Goal: Information Seeking & Learning: Find specific fact

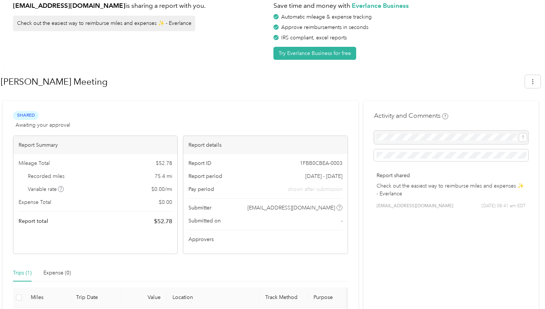
scroll to position [62, 0]
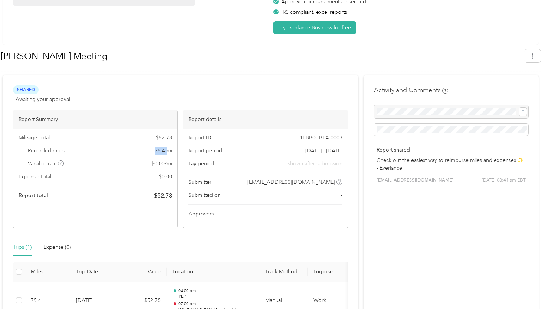
drag, startPoint x: 153, startPoint y: 152, endPoint x: 168, endPoint y: 151, distance: 14.9
click at [168, 151] on div "Recorded miles 75.4 mi" at bounding box center [96, 151] width 154 height 8
copy span "75.4"
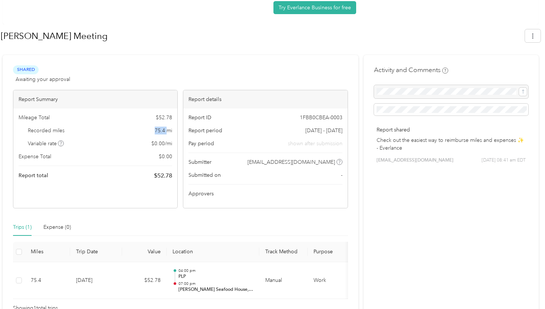
scroll to position [96, 0]
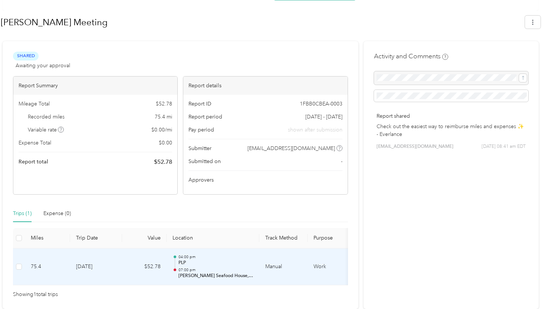
click at [200, 262] on p "PLP" at bounding box center [215, 262] width 75 height 7
click at [186, 263] on p "PLP" at bounding box center [215, 262] width 75 height 7
click at [14, 266] on td at bounding box center [19, 266] width 12 height 37
click at [195, 271] on p "07:00 pm" at bounding box center [215, 269] width 75 height 5
click at [181, 262] on p "PLP" at bounding box center [215, 262] width 75 height 7
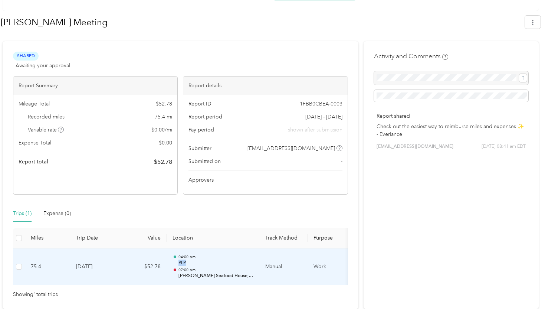
click at [181, 262] on p "PLP" at bounding box center [215, 262] width 75 height 7
click at [160, 269] on td "$52.78" at bounding box center [144, 266] width 45 height 37
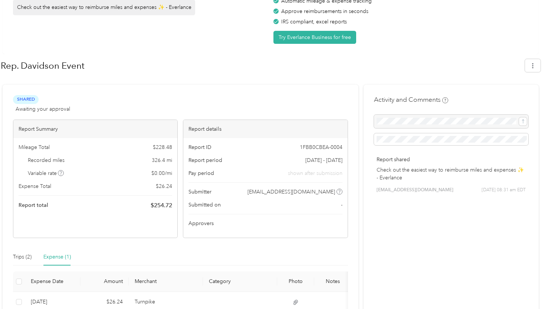
scroll to position [79, 0]
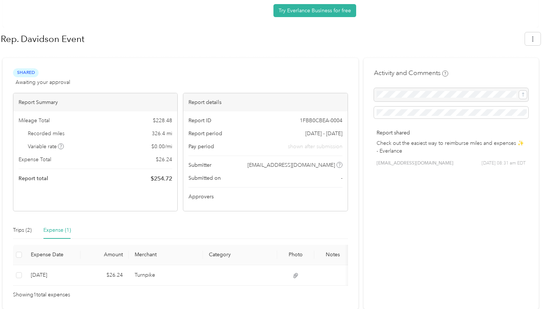
drag, startPoint x: 153, startPoint y: 129, endPoint x: 174, endPoint y: 129, distance: 20.4
click at [174, 129] on div "Mileage Total $ 228.48 Recorded miles 326.4 mi Variable rate $ 0.00 / mi Expens…" at bounding box center [95, 149] width 164 height 77
click at [166, 132] on span "326.4 mi" at bounding box center [162, 133] width 20 height 8
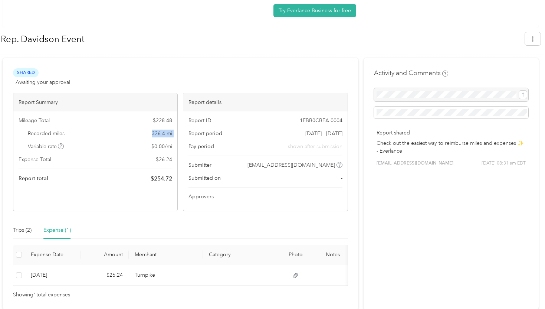
copy span "326.4 mi"
click at [155, 135] on span "326.4 mi" at bounding box center [162, 133] width 20 height 8
drag, startPoint x: 153, startPoint y: 133, endPoint x: 166, endPoint y: 132, distance: 13.4
click at [166, 132] on span "326.4 mi" at bounding box center [162, 133] width 20 height 8
copy span "326.4"
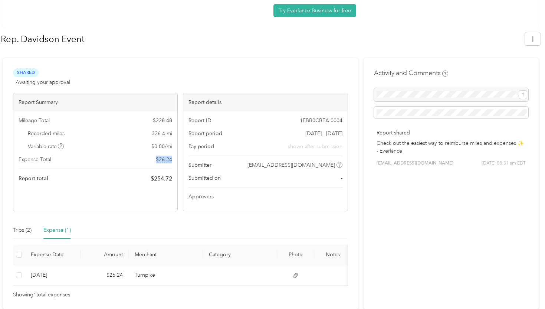
drag, startPoint x: 156, startPoint y: 159, endPoint x: 176, endPoint y: 159, distance: 19.7
click at [176, 159] on div "Mileage Total $ 228.48 Recorded miles 326.4 mi Variable rate $ 0.00 / mi Expens…" at bounding box center [95, 149] width 164 height 77
copy span "$ 26.24"
click at [17, 230] on div "Trips (2)" at bounding box center [22, 230] width 19 height 8
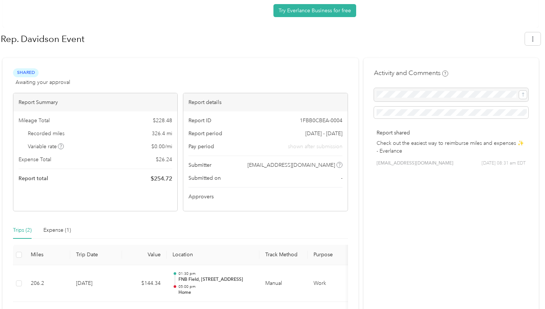
scroll to position [133, 0]
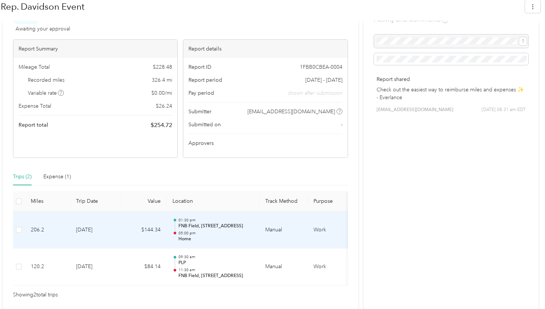
drag, startPoint x: 180, startPoint y: 225, endPoint x: 253, endPoint y: 225, distance: 72.3
click at [253, 225] on p "FNB Field, 245 Championship Way, Harrisburg, PA 17101, United States" at bounding box center [215, 226] width 75 height 7
drag, startPoint x: 128, startPoint y: 227, endPoint x: 165, endPoint y: 228, distance: 36.4
click at [165, 228] on td "$144.34" at bounding box center [144, 229] width 45 height 37
copy td "$144.34"
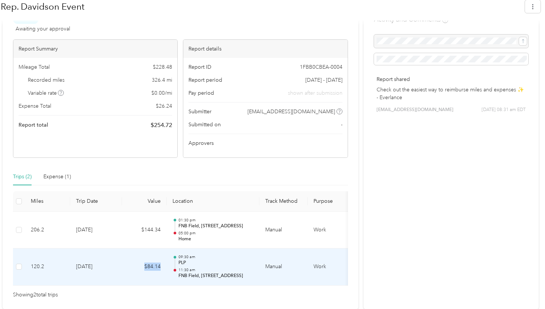
drag, startPoint x: 140, startPoint y: 268, endPoint x: 167, endPoint y: 266, distance: 27.2
click at [167, 266] on tr "120.2 8-10-2025 $84.14 09:30 am PLP 11:30 am FNB Field, 245 Championship Way, H…" at bounding box center [230, 266] width 434 height 37
copy tr "$84.14"
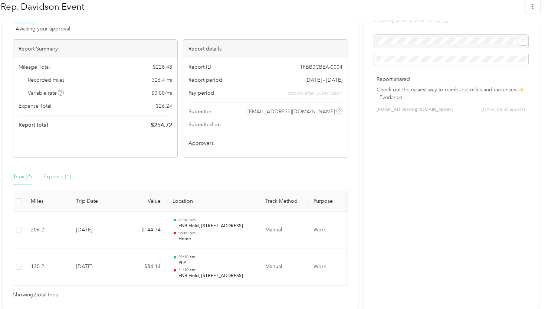
click at [57, 183] on div "Expense (1)" at bounding box center [56, 176] width 27 height 17
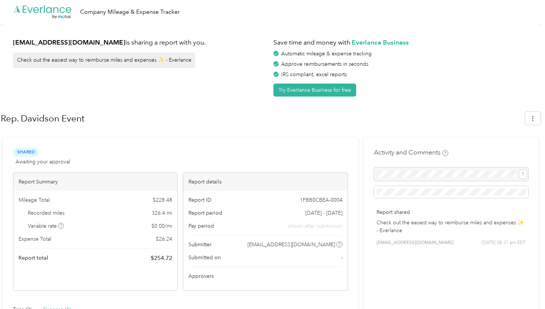
scroll to position [79, 0]
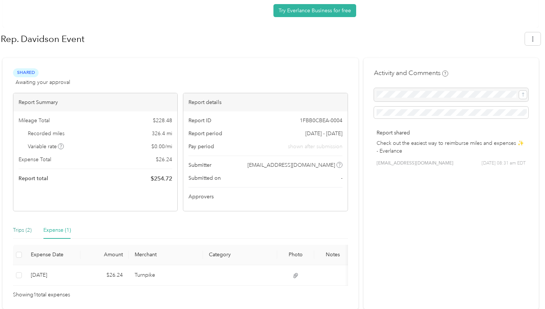
click at [14, 232] on div "Trips (2)" at bounding box center [22, 230] width 19 height 8
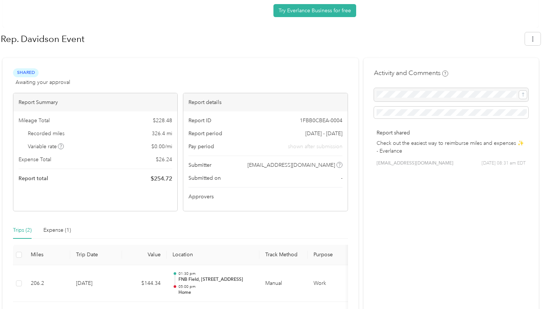
scroll to position [133, 0]
